Goal: Find specific page/section: Find specific page/section

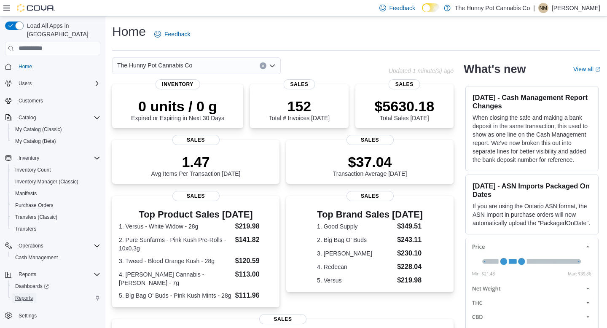
click at [18, 295] on span "Reports" at bounding box center [24, 298] width 18 height 7
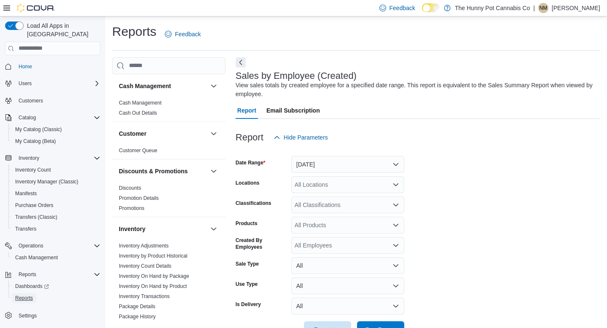
scroll to position [27, 0]
